Goal: Navigation & Orientation: Understand site structure

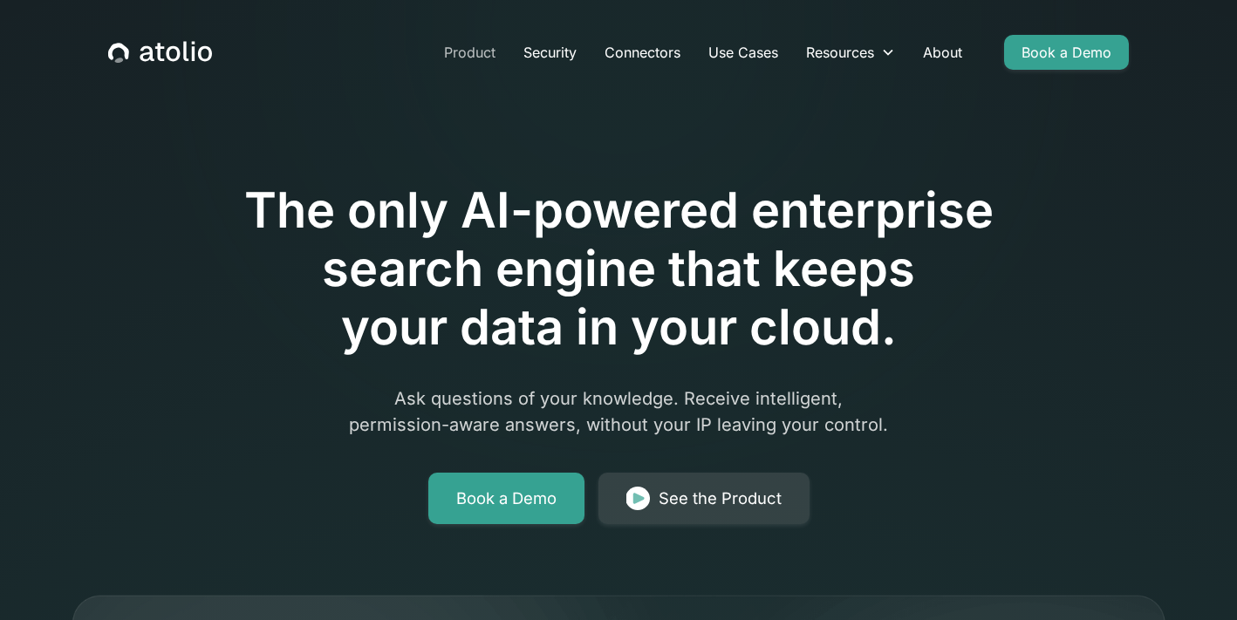
click at [459, 51] on link "Product" at bounding box center [469, 52] width 79 height 35
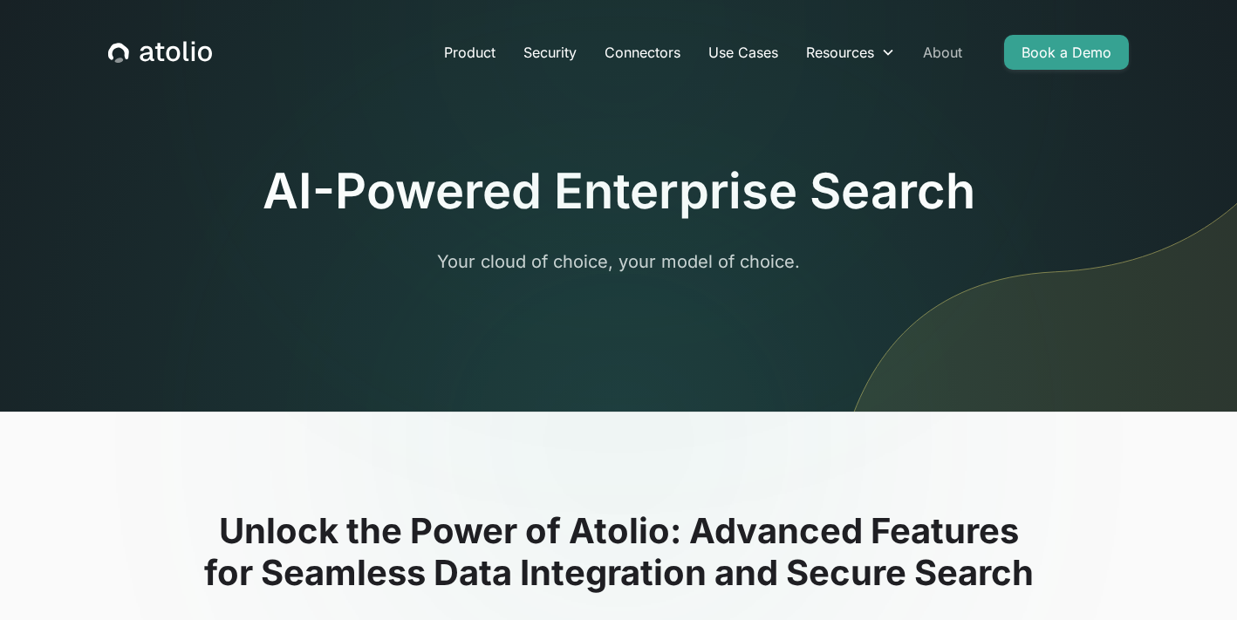
click at [937, 54] on link "About" at bounding box center [942, 52] width 67 height 35
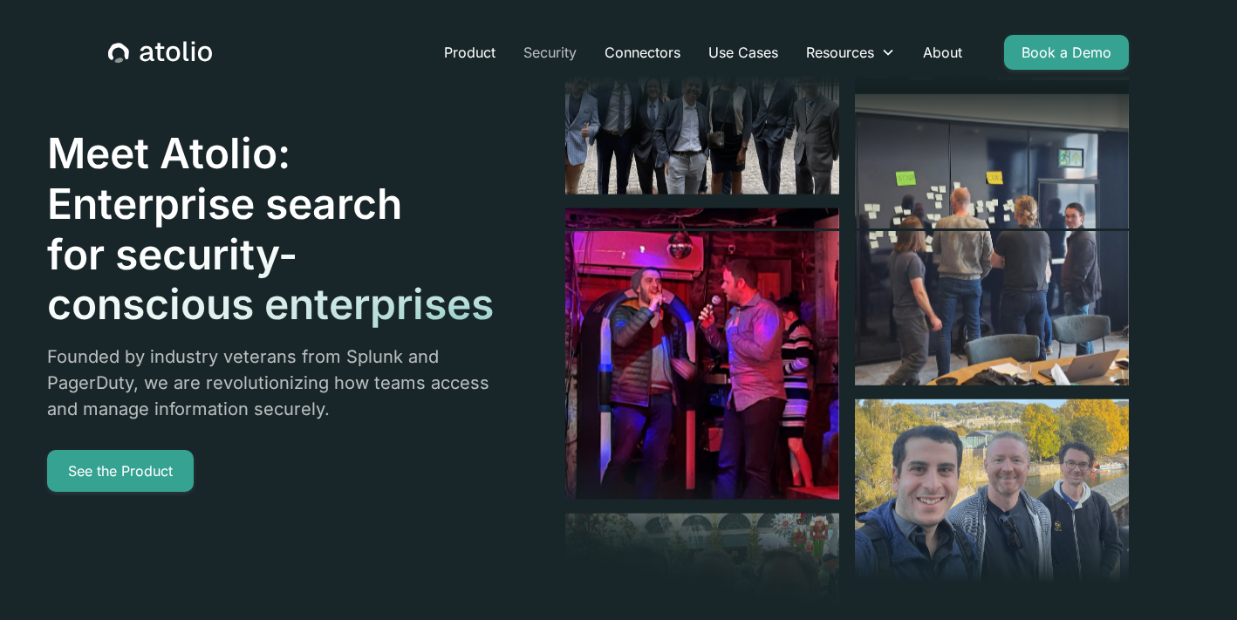
click at [568, 48] on link "Security" at bounding box center [549, 52] width 81 height 35
